Goal: Task Accomplishment & Management: Complete application form

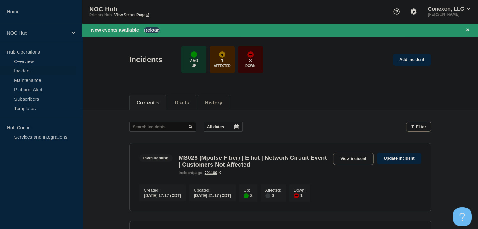
click at [150, 31] on button "Reload" at bounding box center [152, 29] width 16 height 5
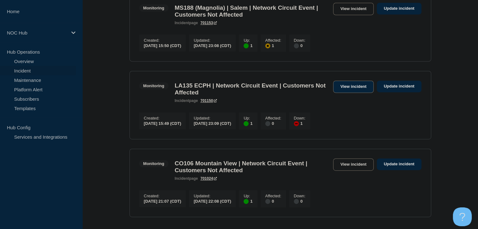
scroll to position [377, 0]
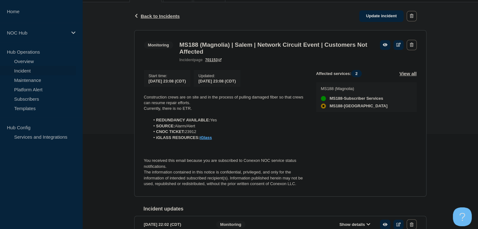
scroll to position [94, 0]
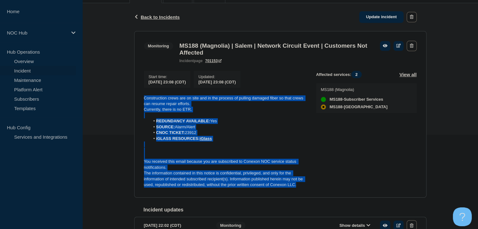
drag, startPoint x: 301, startPoint y: 190, endPoint x: 144, endPoint y: 99, distance: 180.8
click at [144, 99] on div "Construction crews are on site and in the process of pulling damaged fiber so t…" at bounding box center [225, 142] width 162 height 93
copy div "Construction crews are on site and in the process of pulling damaged fiber so t…"
click at [380, 17] on link "Update incident" at bounding box center [381, 17] width 45 height 12
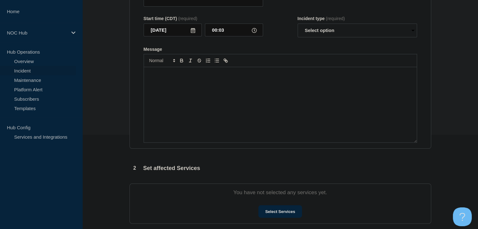
type input "MS188 (Magnolia) | Salem | Network Circuit Event | Customers Not Affected"
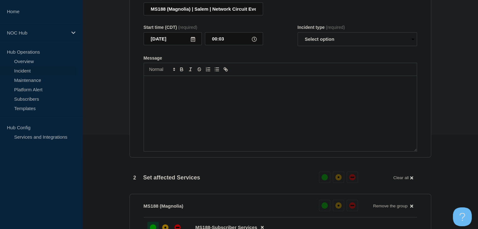
click at [282, 122] on div "Message" at bounding box center [280, 113] width 273 height 75
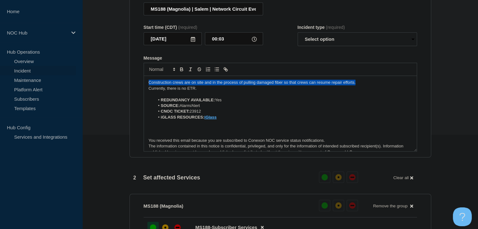
drag, startPoint x: 371, startPoint y: 86, endPoint x: 135, endPoint y: 81, distance: 236.3
click at [135, 81] on section "Title (required) MS188 (Magnolia) | Salem | Network Circuit Event | Customers N…" at bounding box center [280, 73] width 302 height 169
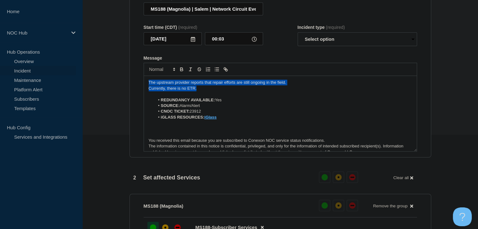
drag, startPoint x: 199, startPoint y: 93, endPoint x: 141, endPoint y: 85, distance: 57.6
click at [141, 85] on section "Title (required) MS188 (Magnolia) | Salem | Network Circuit Event | Customers N…" at bounding box center [280, 73] width 302 height 169
copy div "The upstream provider reports that repair efforts are still ongoing in the fiel…"
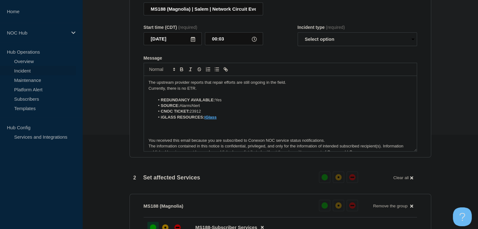
click at [131, 93] on section "Title (required) MS188 (Magnolia) | Salem | Network Circuit Event | Customers N…" at bounding box center [280, 73] width 302 height 169
click at [305, 46] on select "Select option Investigating Identified Monitoring Resolved" at bounding box center [357, 39] width 119 height 14
select select "monitoring"
click at [298, 36] on select "Select option Investigating Identified Monitoring Resolved" at bounding box center [357, 39] width 119 height 14
click at [297, 59] on form "Title (required) MS188 (Magnolia) | Salem | Network Circuit Event | Customers N…" at bounding box center [280, 73] width 273 height 157
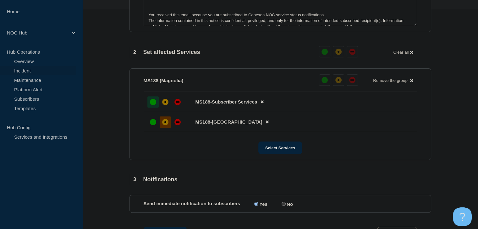
scroll to position [314, 0]
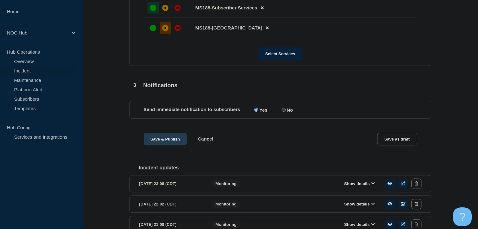
click at [161, 144] on button "Save & Publish" at bounding box center [165, 139] width 43 height 13
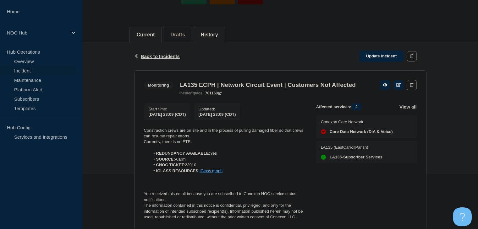
scroll to position [94, 0]
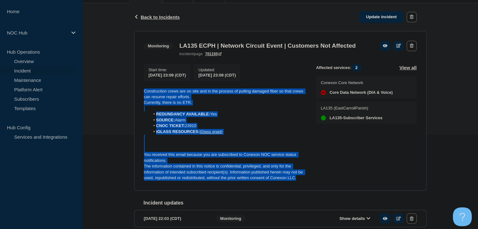
drag, startPoint x: 296, startPoint y: 190, endPoint x: 125, endPoint y: 99, distance: 193.8
click at [124, 99] on div "Back Back to Incidents Update incident Monitoring LA135 ECPH | Network Circuit …" at bounding box center [280, 156] width 396 height 306
copy div "Construction crews are on site and in the process of pulling damaged fiber so t…"
click at [378, 18] on link "Update incident" at bounding box center [381, 17] width 45 height 12
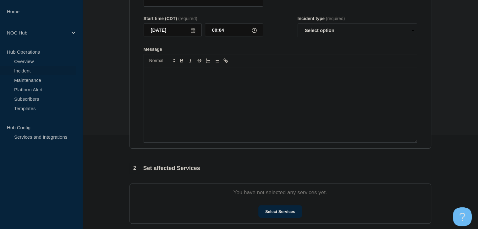
type input "LA135 ECPH | Network Circuit Event | Customers Not Affected"
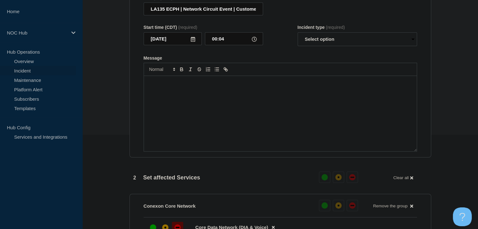
click at [241, 126] on div "Message" at bounding box center [280, 113] width 273 height 75
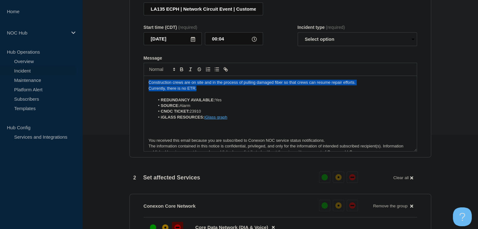
drag, startPoint x: 198, startPoint y: 88, endPoint x: 106, endPoint y: 77, distance: 92.4
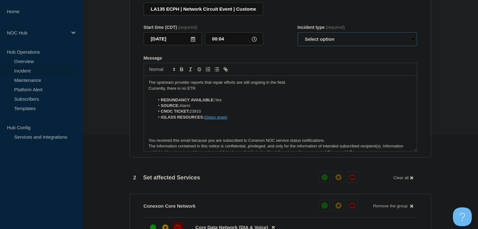
click at [314, 46] on select "Select option Investigating Identified Monitoring Resolved" at bounding box center [357, 39] width 119 height 14
select select "monitoring"
click at [298, 36] on select "Select option Investigating Identified Monitoring Resolved" at bounding box center [357, 39] width 119 height 14
click at [293, 53] on form "Title (required) LA135 ECPH | Network Circuit Event | Customers Not Affected St…" at bounding box center [280, 73] width 273 height 157
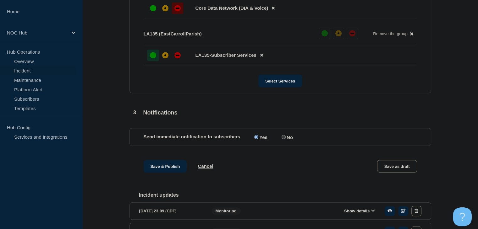
scroll to position [377, 0]
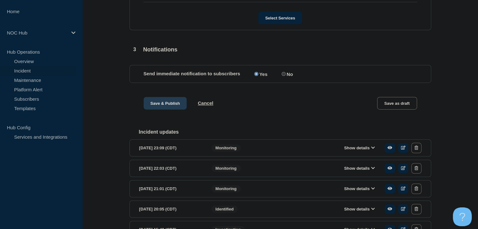
click at [161, 107] on button "Save & Publish" at bounding box center [165, 103] width 43 height 13
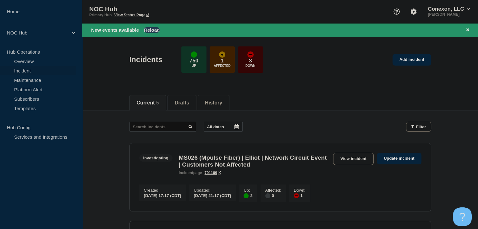
click at [152, 29] on button "Reload" at bounding box center [152, 29] width 16 height 5
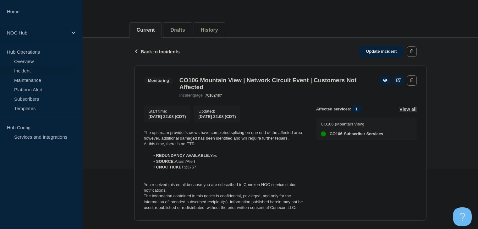
scroll to position [94, 0]
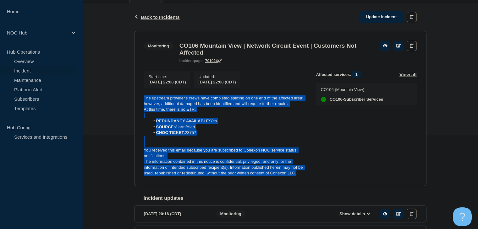
drag, startPoint x: 300, startPoint y: 178, endPoint x: 143, endPoint y: 101, distance: 175.4
click at [143, 101] on section "Monitoring CO106 Mountain View | Network Circuit Event | Customers Not Affected…" at bounding box center [280, 108] width 292 height 155
copy div "The upstream provider's crews have completed splicing on one end of the affecte…"
click at [369, 21] on link "Update incident" at bounding box center [381, 17] width 45 height 12
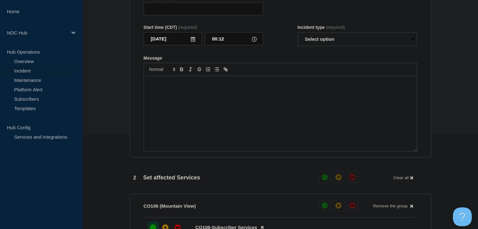
type input "CO106 Mountain View | Network Circuit Event | Customers Not Affected"
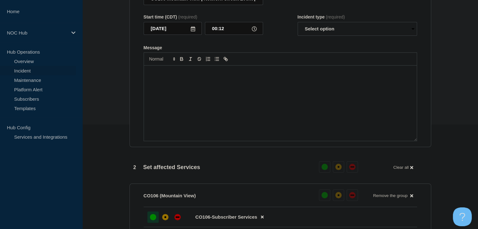
click at [279, 108] on div "Message" at bounding box center [280, 103] width 273 height 75
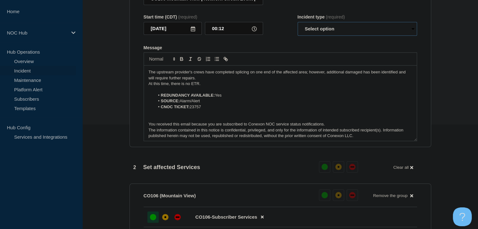
drag, startPoint x: 322, startPoint y: 33, endPoint x: 322, endPoint y: 38, distance: 4.7
click at [322, 33] on select "Select option Investigating Identified Monitoring Resolved" at bounding box center [357, 29] width 119 height 14
select select "resolved"
click at [298, 25] on select "Select option Investigating Identified Monitoring Resolved" at bounding box center [357, 29] width 119 height 14
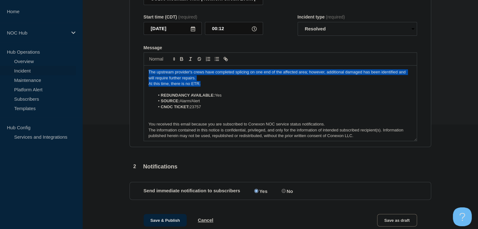
drag, startPoint x: 211, startPoint y: 87, endPoint x: 112, endPoint y: 73, distance: 99.7
click at [112, 73] on section "1 Provide details Title (required) CO106 Mountain View | Network Circuit Event …" at bounding box center [280, 197] width 396 height 479
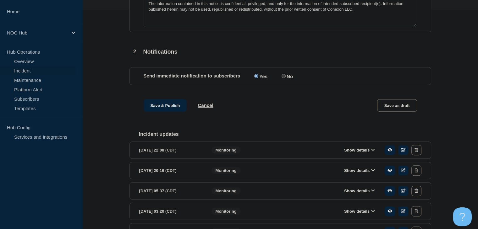
scroll to position [293, 0]
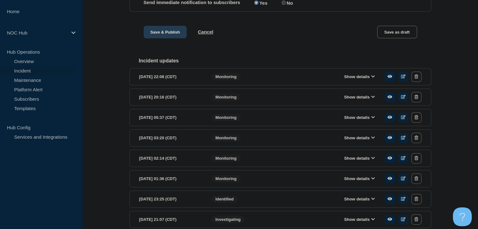
click at [171, 38] on button "Save & Publish" at bounding box center [165, 32] width 43 height 13
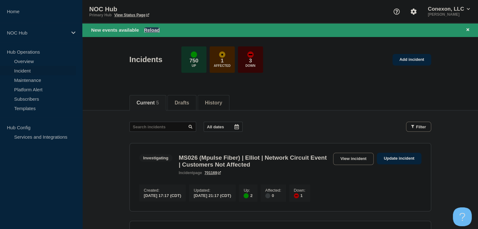
click at [155, 30] on button "Reload" at bounding box center [152, 29] width 16 height 5
